Goal: Task Accomplishment & Management: Use online tool/utility

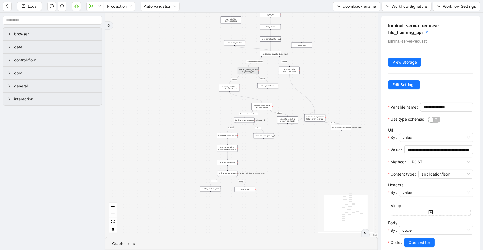
scroll to position [55, 0]
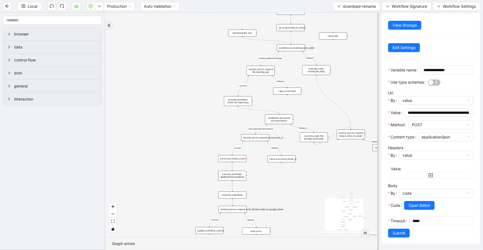
drag, startPoint x: 236, startPoint y: 96, endPoint x: 237, endPoint y: 101, distance: 4.3
click at [237, 101] on div "execute_workflow: check for hash keys" at bounding box center [238, 101] width 28 height 10
click at [262, 67] on div "luminai_server_request: file_hashing_api" at bounding box center [261, 71] width 28 height 10
click at [426, 202] on span "Open Editor" at bounding box center [420, 205] width 22 height 6
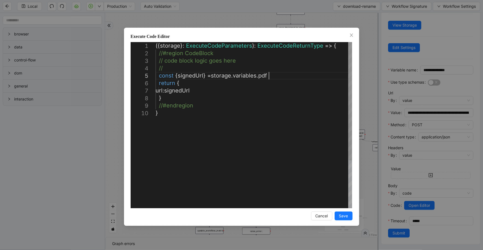
scroll to position [0, 3]
click at [307, 74] on div "({ storage }: ExecuteCodeParameters ): ExecuteCodeReturnType => { //#region Cod…" at bounding box center [254, 158] width 197 height 233
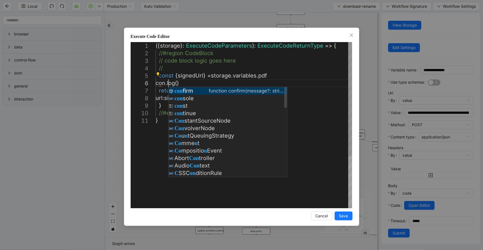
scroll to position [38, 17]
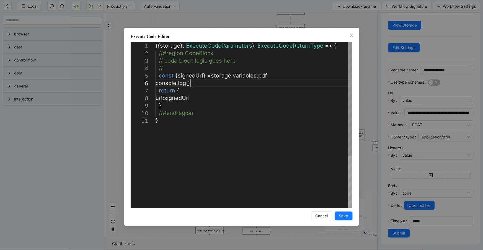
click at [190, 84] on div "({ storage }: ExecuteCodeParameters ): ExecuteCodeReturnType => { //#region Cod…" at bounding box center [254, 162] width 197 height 241
click at [195, 74] on div "({ storage }: ExecuteCodeParameters ): ExecuteCodeReturnType => { //#region Cod…" at bounding box center [254, 162] width 197 height 241
click at [191, 84] on div "({ storage }: ExecuteCodeParameters ): ExecuteCodeReturnType => { //#region Cod…" at bounding box center [254, 162] width 197 height 241
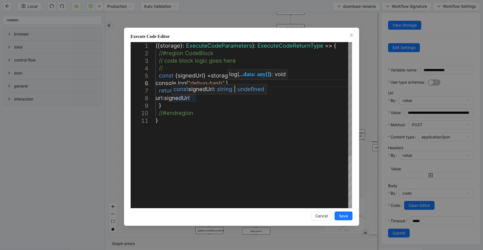
click at [194, 98] on div "({ storage }: ExecuteCodeParameters ): ExecuteCodeReturnType => { //#region Cod…" at bounding box center [254, 162] width 197 height 241
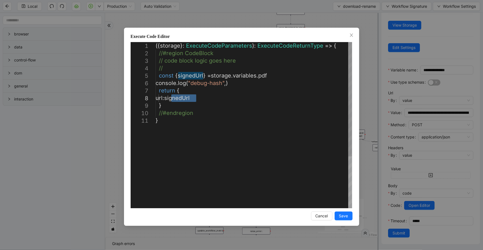
click at [228, 83] on div "({ storage }: ExecuteCodeParameters ): ExecuteCodeReturnType => { //#region Cod…" at bounding box center [254, 162] width 197 height 241
paste textarea "*********"
type textarea "**********"
click at [338, 219] on button "Save" at bounding box center [344, 216] width 18 height 9
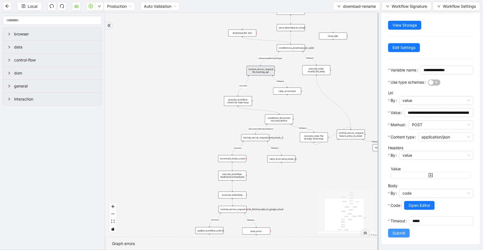
click at [400, 231] on span "Submit" at bounding box center [399, 233] width 13 height 6
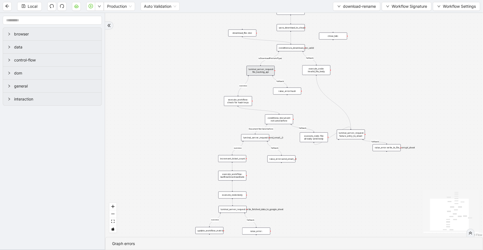
scroll to position [0, 0]
click at [38, 22] on input "text" at bounding box center [52, 20] width 99 height 9
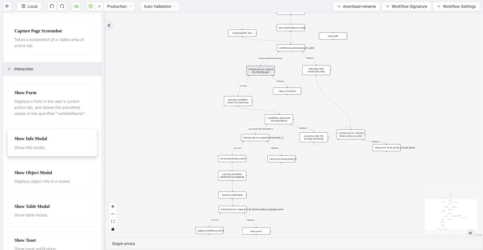
scroll to position [84, 0]
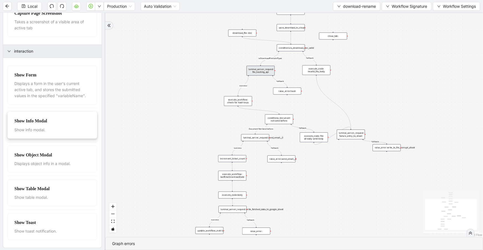
type input "***"
drag, startPoint x: 190, startPoint y: 90, endPoint x: 204, endPoint y: 83, distance: 15.4
click at [204, 83] on div "show_message_modal:" at bounding box center [210, 84] width 28 height 7
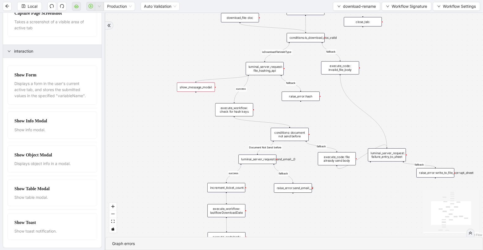
drag, startPoint x: 248, startPoint y: 75, endPoint x: 196, endPoint y: 82, distance: 52.8
click at [280, 82] on div "trigger raise_error:send_email__0 luminai_server_request:send_email__0 update_w…" at bounding box center [453, 178] width 346 height 205
drag, startPoint x: 196, startPoint y: 92, endPoint x: 236, endPoint y: 101, distance: 41.1
click at [236, 101] on div "success fallback fallback success fallback isDownloadFileValidType Document Not…" at bounding box center [294, 125] width 378 height 224
click at [253, 73] on div "luminai_server_request: file_hashing_api" at bounding box center [265, 68] width 38 height 13
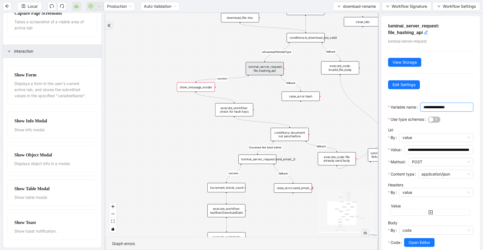
drag, startPoint x: 434, startPoint y: 117, endPoint x: 376, endPoint y: 116, distance: 58.4
click at [376, 116] on section "*** browser Capture Screenshot Takes a screenshot of a given element or full pa…" at bounding box center [241, 131] width 483 height 237
click at [198, 86] on div "show_message_modal:" at bounding box center [196, 87] width 38 height 9
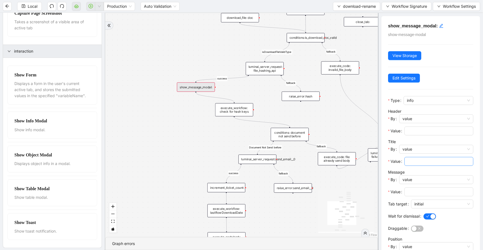
click at [418, 158] on input "Value" at bounding box center [438, 161] width 61 height 6
type input "*****"
drag, startPoint x: 423, startPoint y: 190, endPoint x: 423, endPoint y: 194, distance: 3.9
click at [423, 190] on input "Value" at bounding box center [438, 192] width 61 height 6
type input "**********"
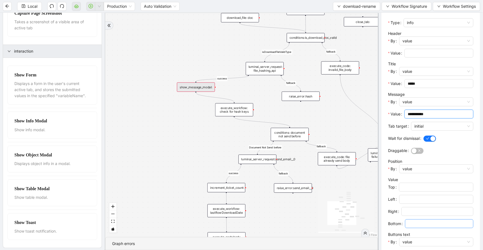
scroll to position [91, 0]
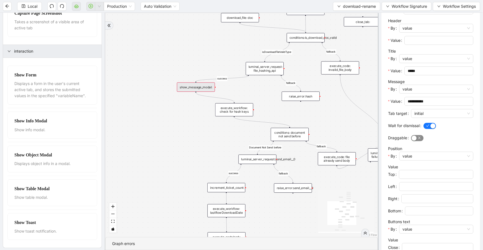
click at [417, 136] on span "button" at bounding box center [417, 138] width 12 height 6
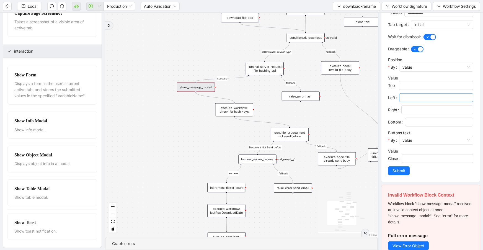
scroll to position [181, 0]
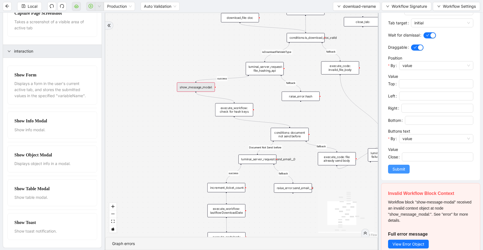
click at [403, 169] on span "Submit" at bounding box center [399, 169] width 13 height 6
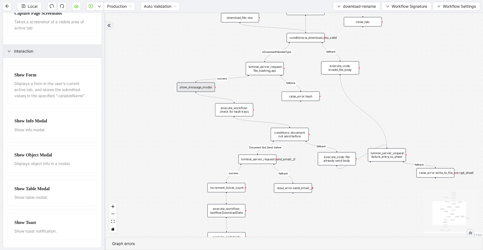
scroll to position [0, 0]
click at [213, 83] on div "show_message_modal:" at bounding box center [196, 87] width 38 height 9
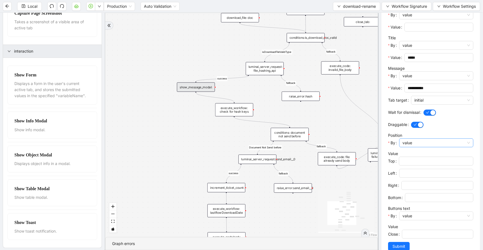
scroll to position [117, 0]
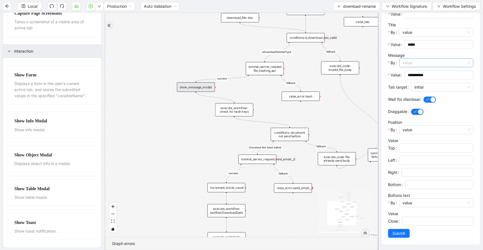
click at [433, 61] on span "value" at bounding box center [437, 63] width 68 height 8
click at [423, 83] on div "code" at bounding box center [435, 82] width 62 height 6
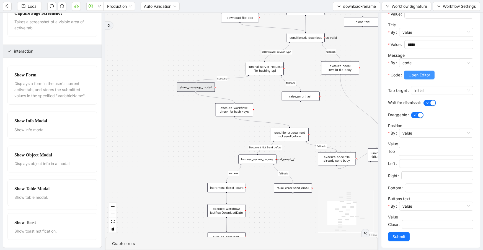
click at [426, 74] on span "Open Editor" at bounding box center [420, 75] width 22 height 6
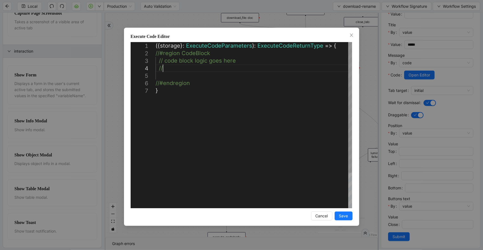
scroll to position [0, 3]
click at [198, 70] on div "({ storage }: ExecuteCodeParameters ): ExecuteCodeReturnType => { //#region Cod…" at bounding box center [254, 147] width 197 height 211
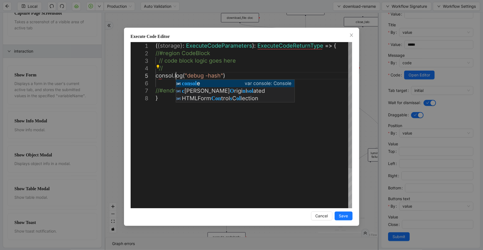
scroll to position [30, 30]
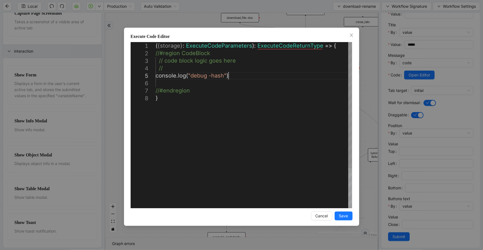
click at [227, 76] on div "( { storage } : ExecuteCodeParameters ): ExecuteCodeReturnType => { //#region C…" at bounding box center [254, 151] width 197 height 218
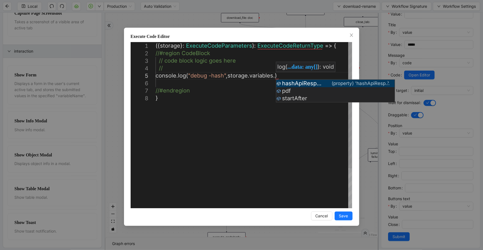
paste textarea "**********"
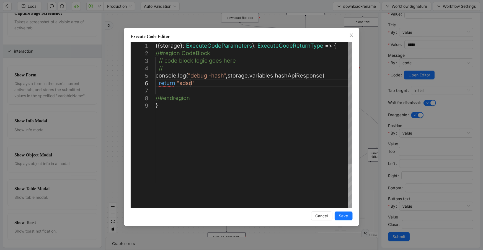
scroll to position [38, 47]
type textarea "**********"
click at [345, 217] on span "Save" at bounding box center [343, 216] width 9 height 6
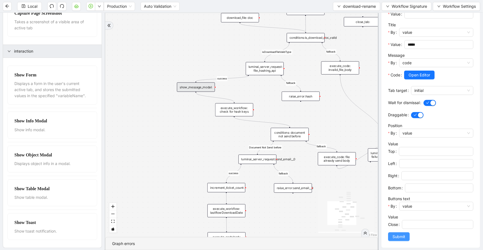
click at [399, 236] on span "Submit" at bounding box center [399, 237] width 13 height 6
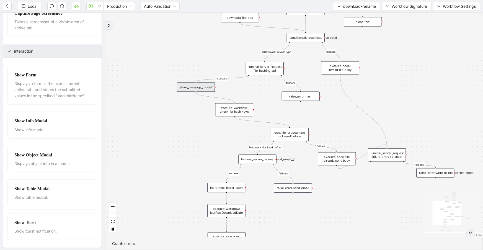
scroll to position [0, 0]
click at [39, 10] on button "Local" at bounding box center [29, 6] width 25 height 9
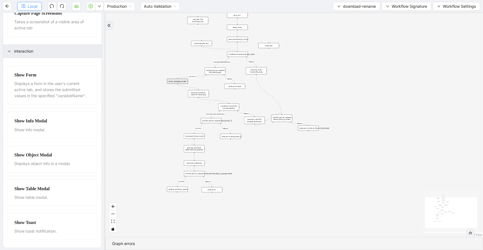
click at [37, 8] on span "Local" at bounding box center [33, 6] width 10 height 6
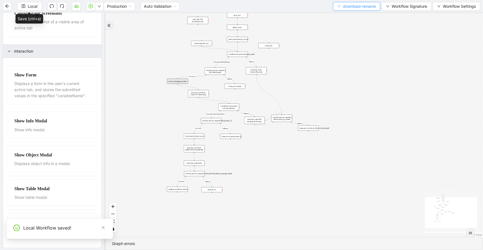
click at [352, 3] on span "download-rename" at bounding box center [359, 6] width 33 height 6
click at [353, 14] on span "Select" at bounding box center [356, 17] width 39 height 6
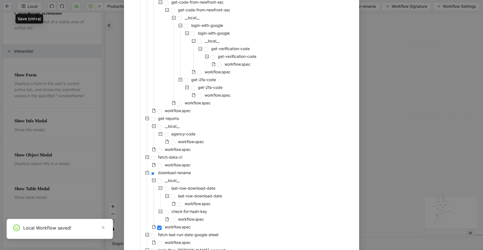
scroll to position [119, 0]
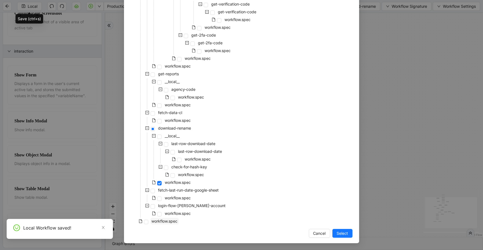
click at [167, 221] on span "workflow.spec" at bounding box center [165, 221] width 26 height 5
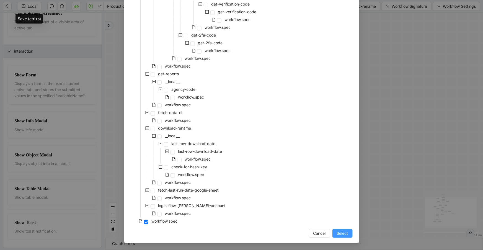
click at [339, 232] on span "Select" at bounding box center [342, 233] width 11 height 6
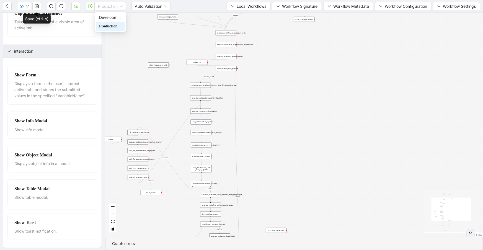
drag, startPoint x: 119, startPoint y: 7, endPoint x: 114, endPoint y: 19, distance: 13.2
click at [119, 7] on span "Production" at bounding box center [110, 6] width 25 height 8
click at [112, 17] on div "Development" at bounding box center [110, 17] width 23 height 6
click at [37, 6] on icon "save" at bounding box center [37, 6] width 4 height 4
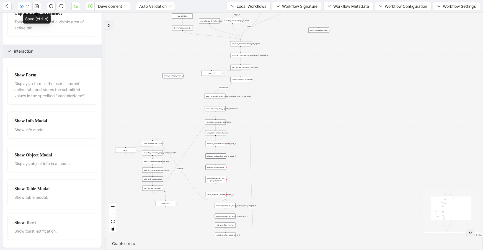
drag, startPoint x: 135, startPoint y: 40, endPoint x: 184, endPoint y: 72, distance: 58.8
click at [190, 77] on div "reports_found loopFrom exitFrom loopFrom is_No_Docs_Fetched fallback exitFrom f…" at bounding box center [294, 125] width 378 height 224
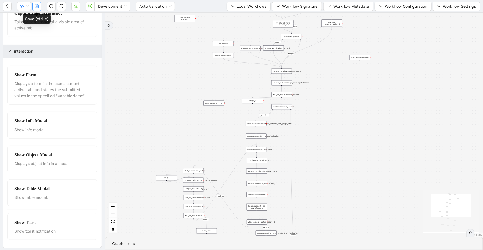
click at [38, 7] on icon "save" at bounding box center [37, 6] width 4 height 4
click at [246, 7] on span "Local Workflows" at bounding box center [252, 6] width 30 height 6
click at [252, 17] on span "Select" at bounding box center [247, 17] width 35 height 6
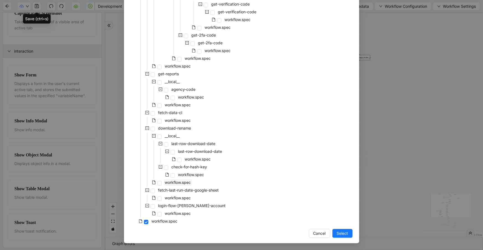
click at [172, 185] on span "workflow.spec" at bounding box center [178, 182] width 28 height 7
click at [346, 233] on span "Select" at bounding box center [342, 233] width 11 height 6
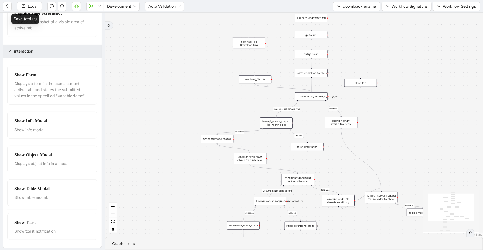
click at [310, 76] on div "save_download_to_cloud:" at bounding box center [311, 73] width 33 height 8
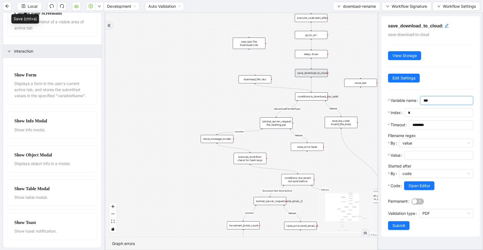
drag, startPoint x: 406, startPoint y: 111, endPoint x: 390, endPoint y: 110, distance: 16.1
click at [420, 105] on span "***" at bounding box center [446, 100] width 53 height 9
click at [283, 123] on div "luminai_server_request: file_hashing_api" at bounding box center [276, 122] width 33 height 11
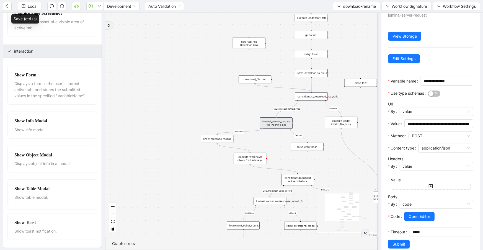
scroll to position [55, 0]
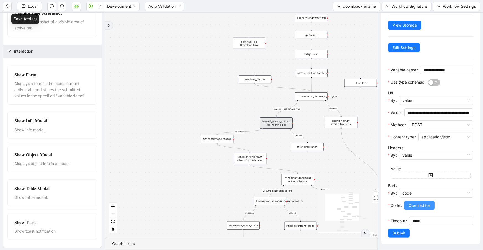
click at [414, 202] on span "Open Editor" at bounding box center [420, 205] width 22 height 6
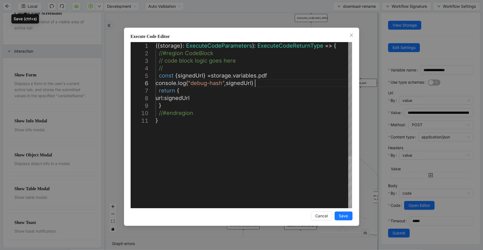
click at [259, 83] on div "({ storage }: ExecuteCodeParameters ): ExecuteCodeReturnType => { //#region Cod…" at bounding box center [254, 162] width 197 height 241
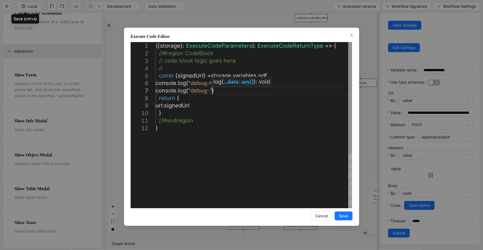
scroll to position [45, 70]
click at [256, 100] on div "({ storage }: ExecuteCodeParameters ): ExecuteCodeReturnType => { //#region Cod…" at bounding box center [254, 166] width 197 height 248
click at [221, 82] on div "({ storage }: ExecuteCodeParameters ): ExecuteCodeReturnType => { //#region Cod…" at bounding box center [254, 166] width 197 height 248
click at [212, 93] on div "({ storage }: ExecuteCodeParameters ): ExecuteCodeReturnType => { //#region Cod…" at bounding box center [254, 166] width 197 height 248
paste textarea "****"
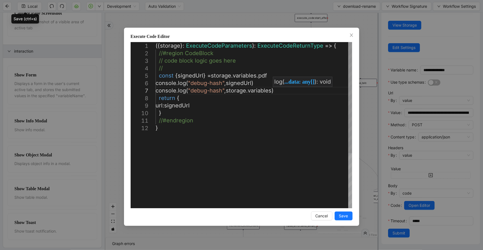
scroll to position [45, 150]
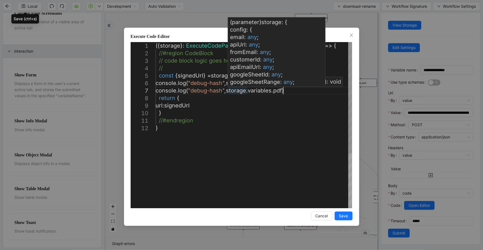
click at [229, 91] on div "({ storage }: ExecuteCodeParameters ): ExecuteCodeReturnType => { //#region Cod…" at bounding box center [254, 166] width 197 height 248
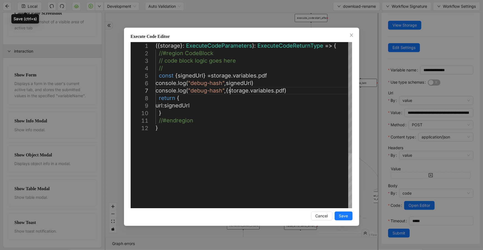
scroll to position [45, 93]
click at [0, 0] on div "( parameter ) storage : { config : { email : any ; apiUrl : any ; fromEmail : a…" at bounding box center [0, 0] width 0 height 0
click at [285, 101] on div "({ storage }: ExecuteCodeParameters ): ExecuteCodeReturnType => { //#region Cod…" at bounding box center [254, 166] width 197 height 248
click at [285, 92] on div "({ storage }: ExecuteCodeParameters ): ExecuteCodeReturnType => { //#region Cod…" at bounding box center [254, 166] width 197 height 248
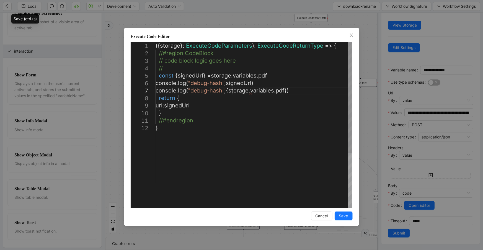
click at [231, 91] on div "({ storage }: ExecuteCodeParameters ): ExecuteCodeReturnType => { //#region Cod…" at bounding box center [254, 166] width 197 height 248
click at [230, 91] on div "({ storage }: ExecuteCodeParameters ): ExecuteCodeReturnType => { //#region Cod…" at bounding box center [254, 166] width 197 height 248
click at [255, 115] on div "({ storage }: ExecuteCodeParameters ): ExecuteCodeReturnType => { //#region Cod…" at bounding box center [254, 166] width 197 height 248
type textarea "**********"
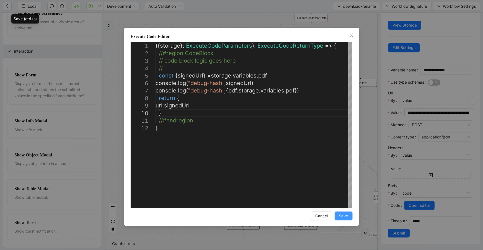
click at [341, 219] on span "Save" at bounding box center [343, 216] width 9 height 6
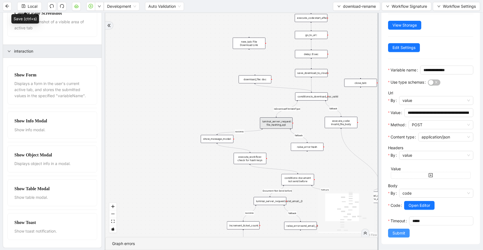
click at [390, 230] on button "Submit" at bounding box center [399, 233] width 22 height 9
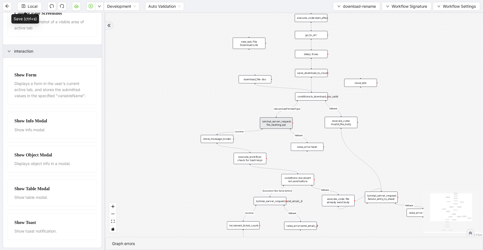
scroll to position [0, 0]
click at [34, 7] on span "Local" at bounding box center [33, 6] width 10 height 6
click at [335, 7] on button "download-rename" at bounding box center [356, 6] width 47 height 9
click at [339, 13] on li "Select" at bounding box center [355, 16] width 45 height 9
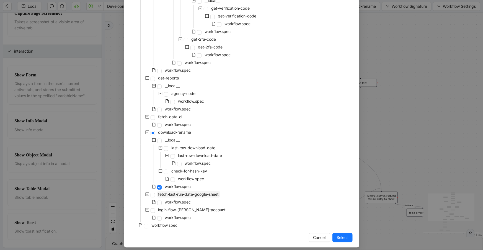
scroll to position [119, 0]
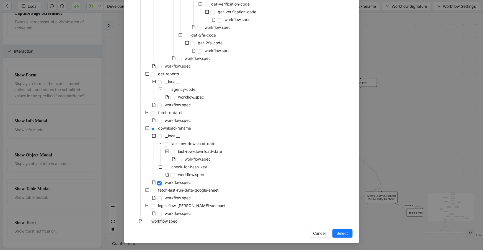
click at [170, 223] on span "workflow.spec" at bounding box center [165, 221] width 26 height 5
click at [338, 235] on span "Select" at bounding box center [342, 233] width 11 height 6
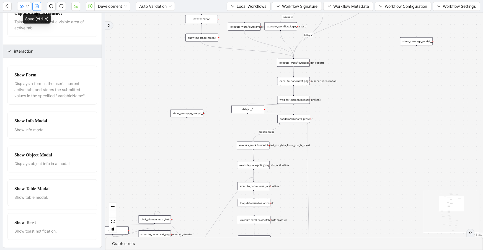
click at [36, 8] on icon "save" at bounding box center [37, 6] width 4 height 4
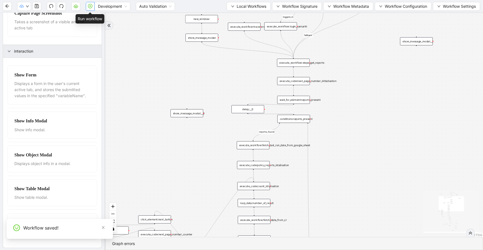
click at [88, 7] on icon "play-circle" at bounding box center [90, 6] width 4 height 4
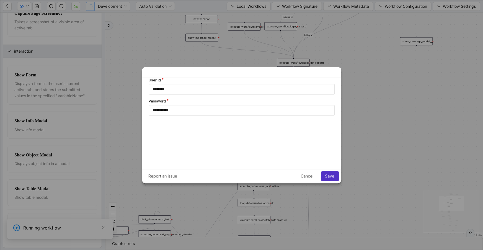
scroll to position [0, 0]
click at [329, 179] on button "Save" at bounding box center [330, 176] width 18 height 10
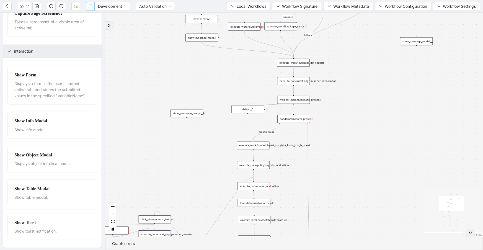
click at [386, 65] on div "reports_found loopFrom exitFrom loopFrom is_No_Docs_Fetched fallback exitFrom f…" at bounding box center [294, 125] width 378 height 224
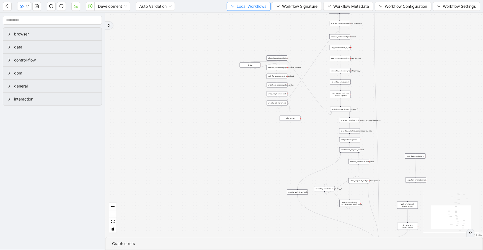
click at [247, 8] on span "Local Workflows" at bounding box center [252, 6] width 30 height 6
click at [249, 16] on span "Select" at bounding box center [247, 17] width 36 height 6
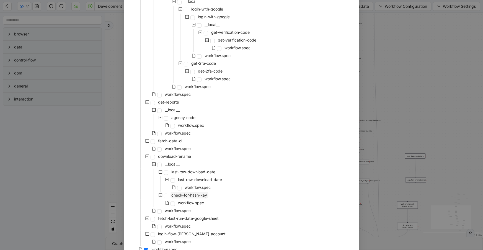
scroll to position [119, 0]
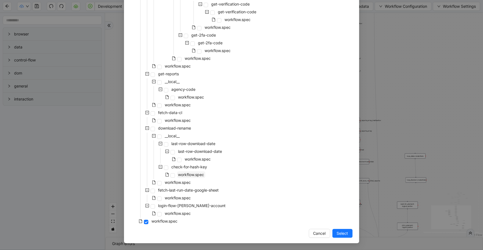
click at [186, 176] on span "workflow.spec" at bounding box center [191, 174] width 26 height 5
click at [182, 183] on span "workflow.spec" at bounding box center [178, 182] width 26 height 5
click at [340, 231] on span "Select" at bounding box center [342, 233] width 11 height 6
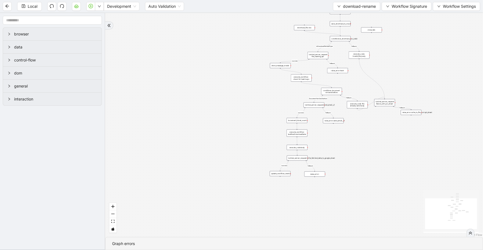
drag, startPoint x: 247, startPoint y: 79, endPoint x: 188, endPoint y: 161, distance: 100.6
click at [188, 161] on div "success fallback fallback success fallback isDownloadFileValidType Document Not…" at bounding box center [294, 125] width 378 height 224
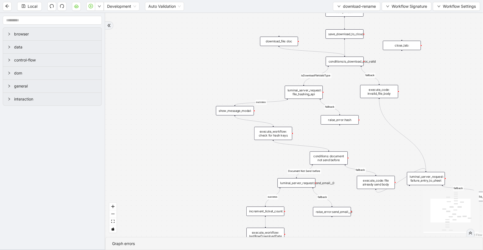
click at [302, 91] on div "luminai_server_request: file_hashing_api" at bounding box center [304, 92] width 38 height 13
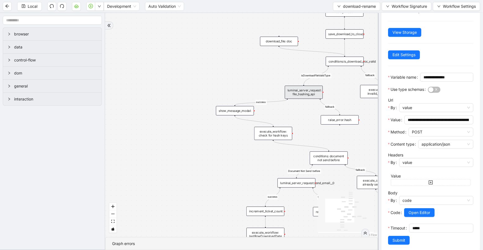
scroll to position [55, 0]
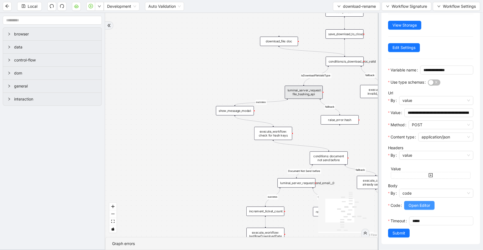
click at [425, 202] on span "Open Editor" at bounding box center [420, 205] width 22 height 6
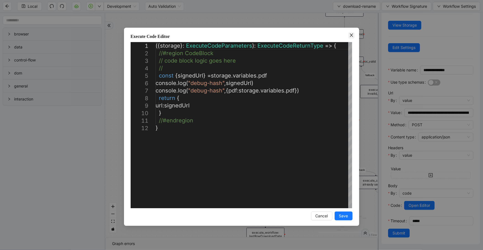
click at [353, 36] on icon "close" at bounding box center [351, 35] width 4 height 4
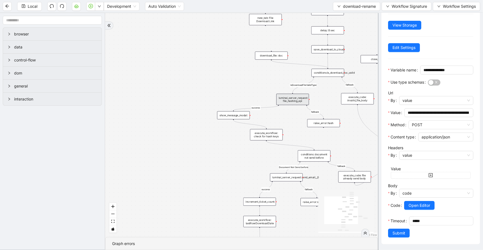
click at [218, 116] on div "show_message_modal:" at bounding box center [233, 115] width 33 height 8
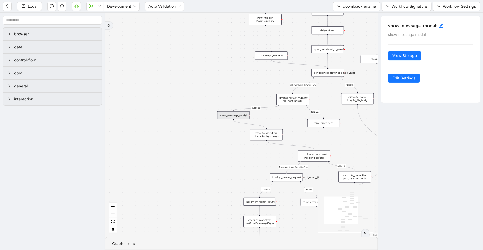
scroll to position [0, 0]
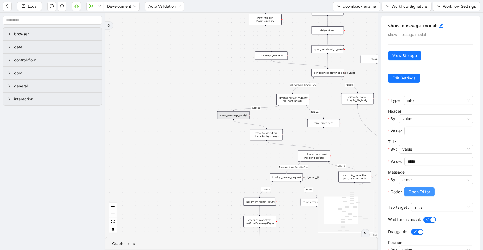
click at [409, 193] on button "Open Editor" at bounding box center [419, 191] width 30 height 9
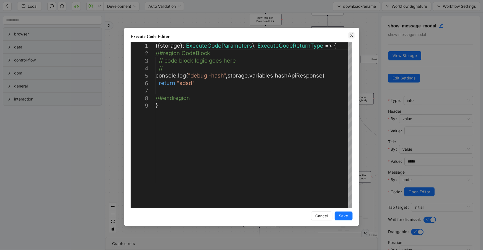
click at [351, 36] on icon "close" at bounding box center [351, 35] width 4 height 4
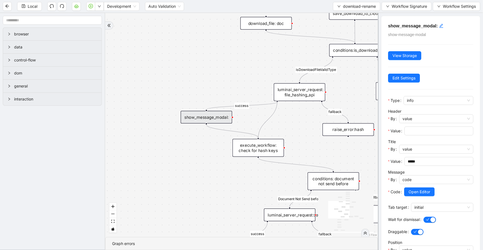
drag, startPoint x: 278, startPoint y: 101, endPoint x: 260, endPoint y: 134, distance: 38.0
click at [320, 134] on div "success fallback fallback success fallback isDownloadFileValidType Document Not…" at bounding box center [489, 240] width 338 height 277
click at [27, 5] on button "Local" at bounding box center [29, 6] width 25 height 9
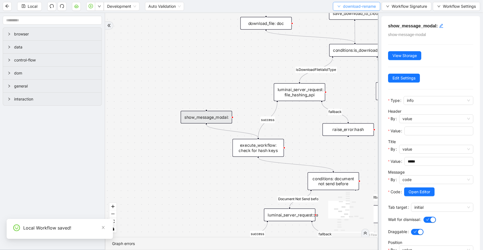
click at [351, 8] on span "download-rename" at bounding box center [359, 6] width 33 height 6
click at [351, 18] on span "Select" at bounding box center [356, 17] width 39 height 6
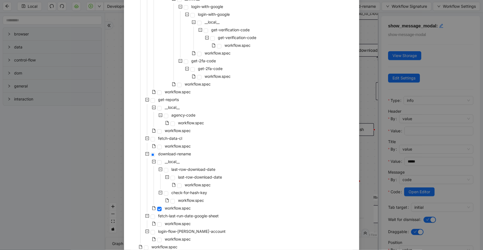
scroll to position [119, 0]
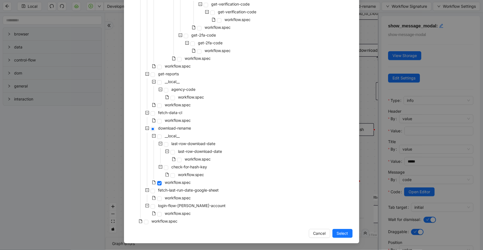
click at [179, 219] on div "travelers-CL-daily-document-pull __local__ login __local__ get-code-from-newfro…" at bounding box center [242, 74] width 222 height 302
click at [176, 221] on span "workflow.spec" at bounding box center [165, 221] width 26 height 5
click at [333, 235] on button "Select" at bounding box center [343, 233] width 20 height 9
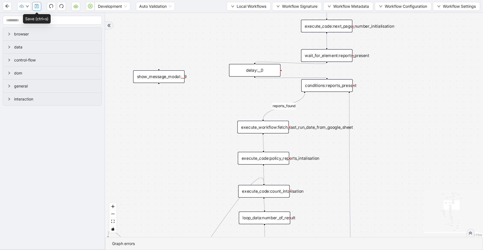
click at [39, 6] on icon "save" at bounding box center [37, 6] width 4 height 4
